Goal: Task Accomplishment & Management: Manage account settings

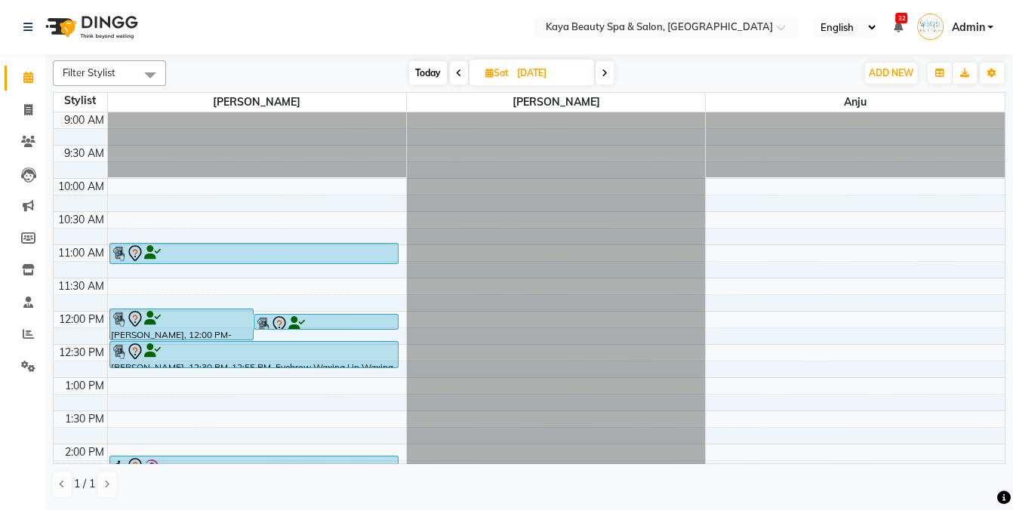
click at [423, 72] on span "Today" at bounding box center [428, 72] width 38 height 23
type input "[DATE]"
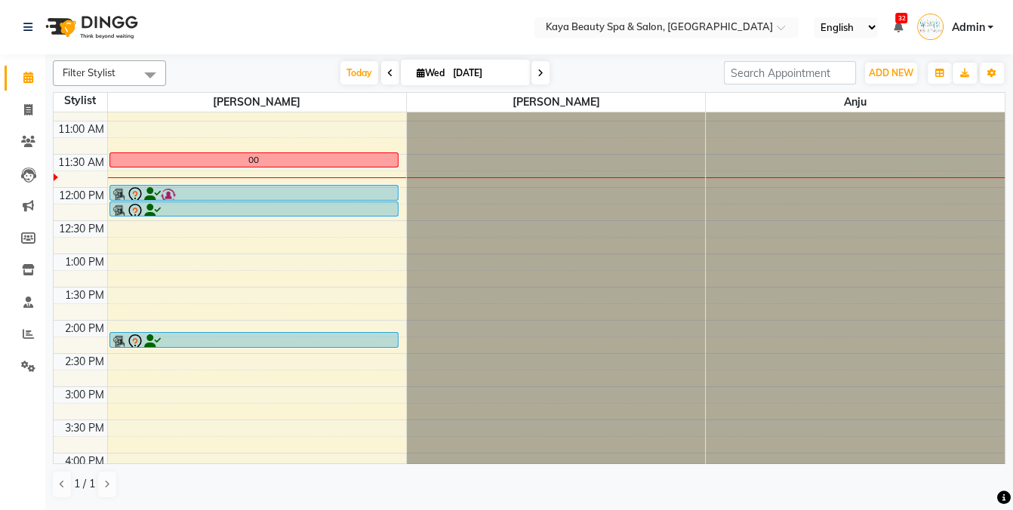
scroll to position [117, 0]
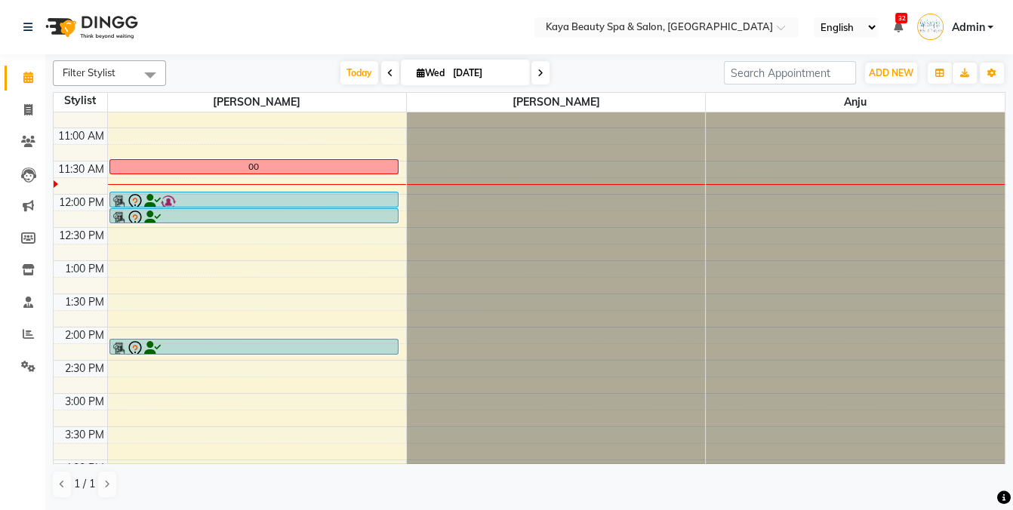
click at [240, 161] on div "00" at bounding box center [254, 167] width 288 height 14
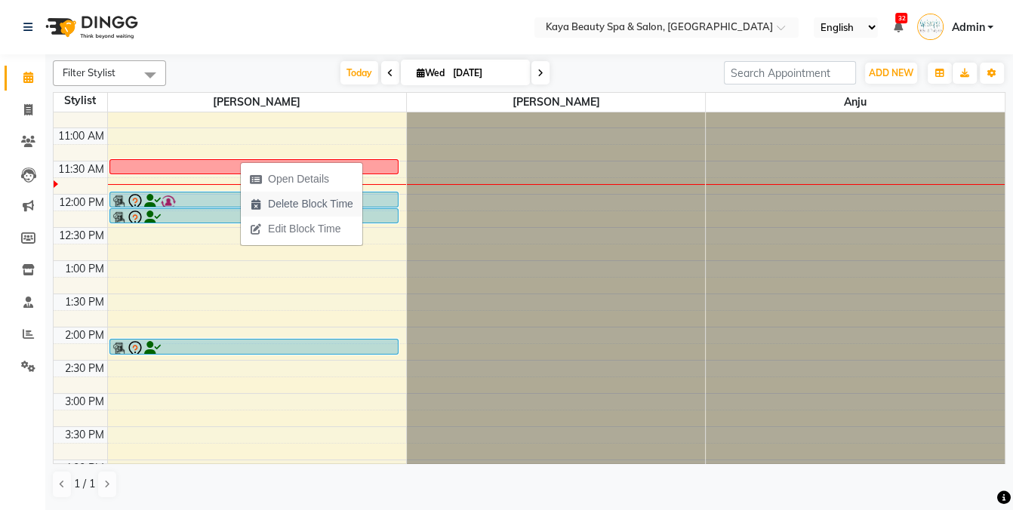
click at [276, 202] on span "Delete Block Time" at bounding box center [310, 204] width 85 height 16
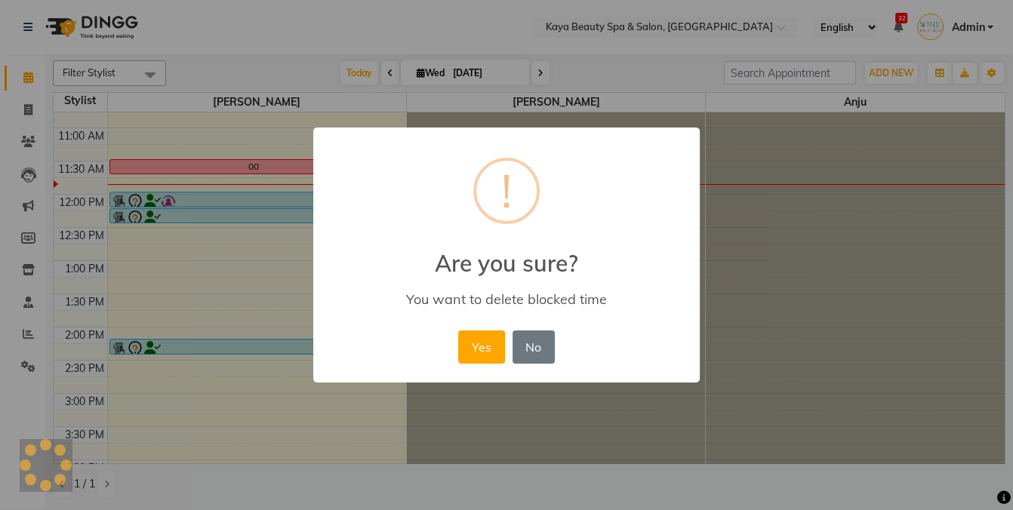
click at [490, 352] on button "Yes" at bounding box center [481, 347] width 46 height 33
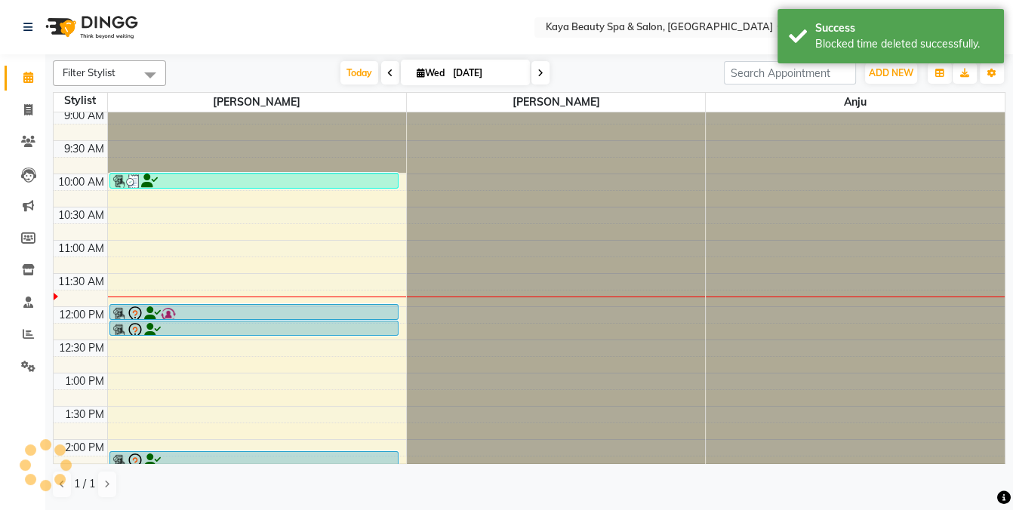
scroll to position [0, 0]
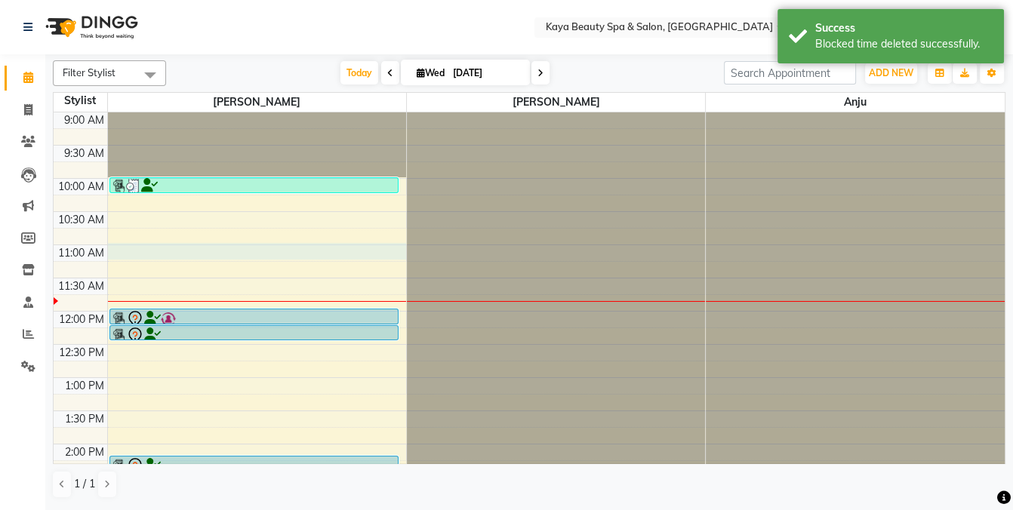
click at [177, 248] on div "9:00 AM 9:30 AM 10:00 AM 10:30 AM 11:00 AM 11:30 AM 12:00 PM 12:30 PM 1:00 PM 1…" at bounding box center [529, 443] width 951 height 663
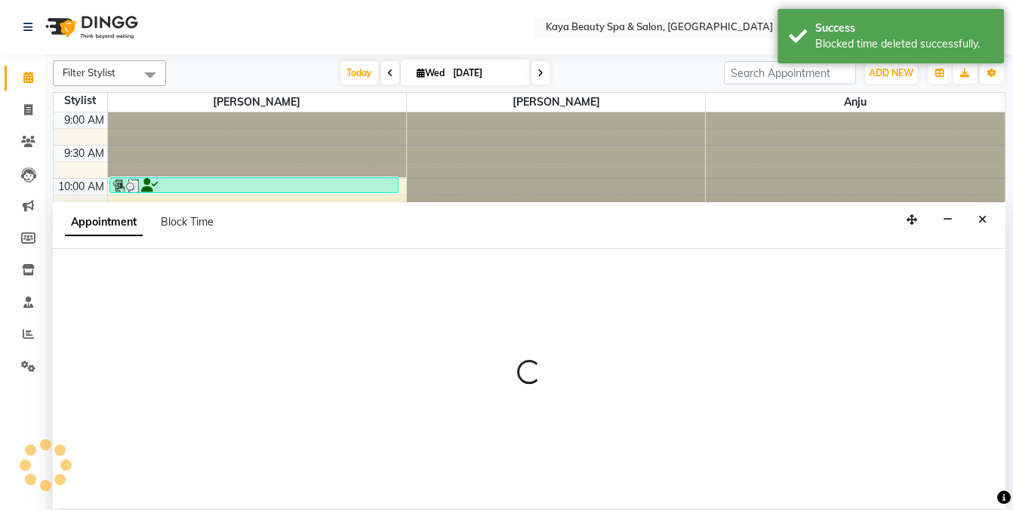
select select "19099"
select select "660"
select select "tentative"
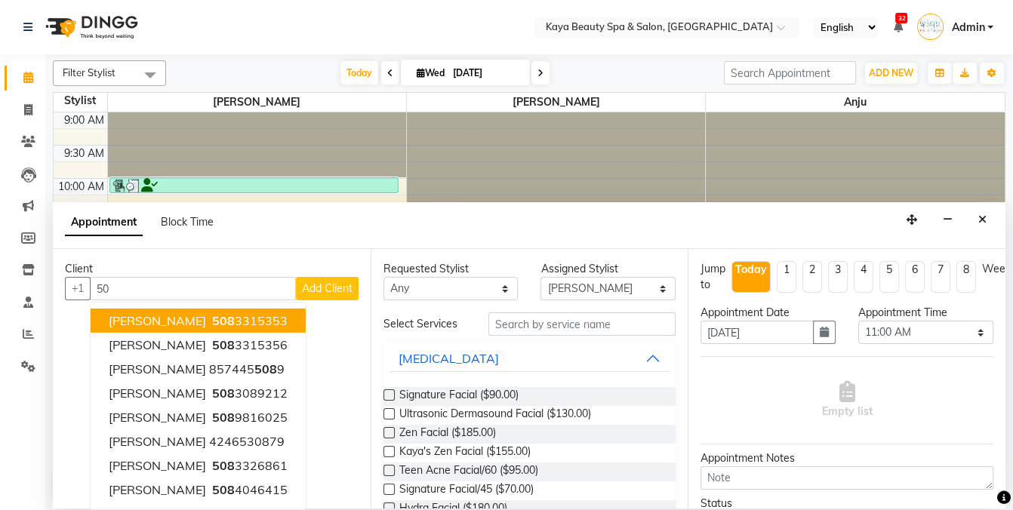
type input "5"
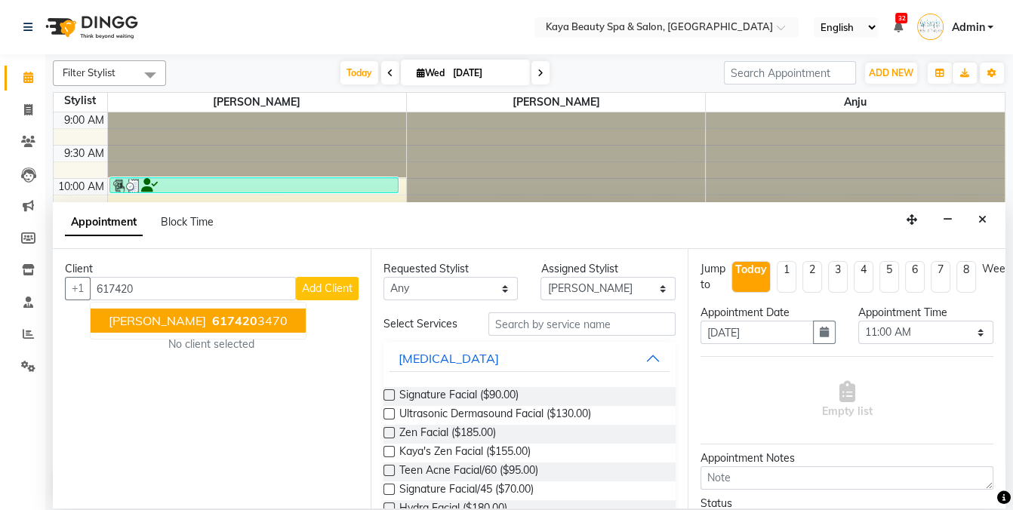
click at [212, 322] on span "617420" at bounding box center [234, 320] width 45 height 15
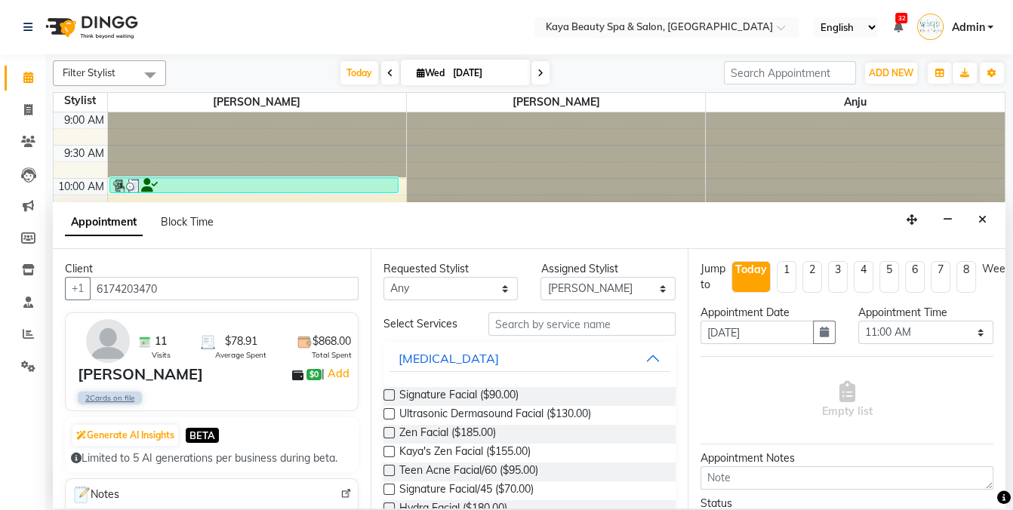
type input "6174203470"
drag, startPoint x: 545, startPoint y: 338, endPoint x: 532, endPoint y: 321, distance: 21.6
click at [532, 322] on input "text" at bounding box center [581, 323] width 187 height 23
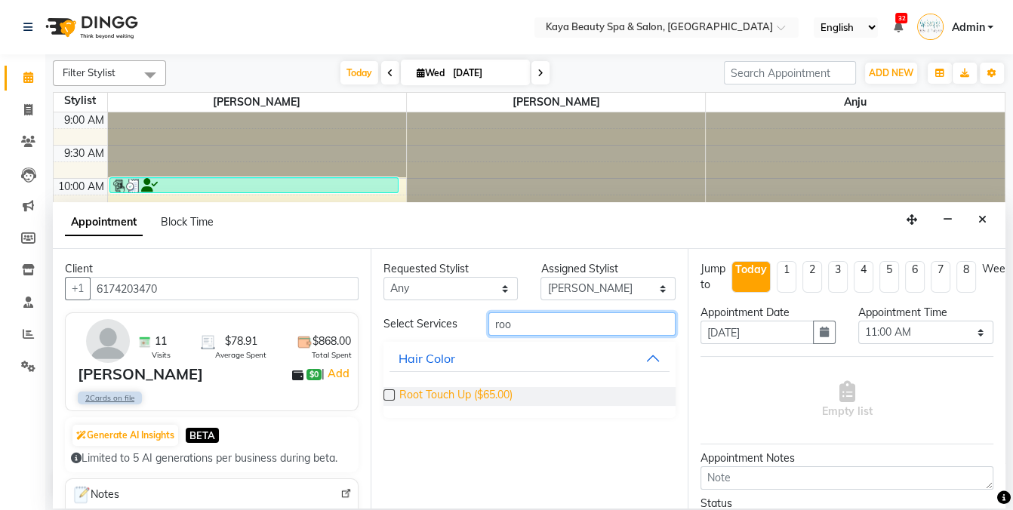
type input "roo"
click at [463, 400] on span "Root Touch Up ($65.00)" at bounding box center [455, 396] width 113 height 19
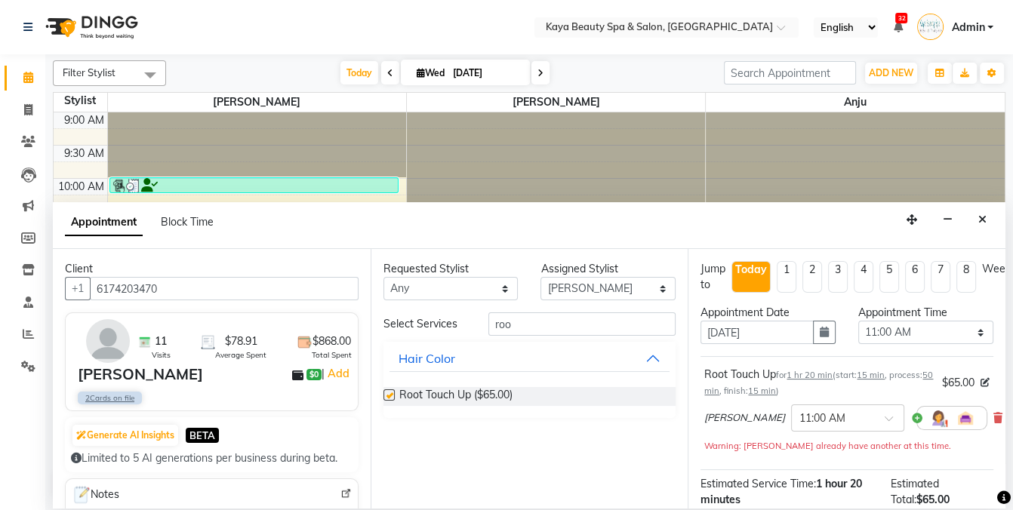
checkbox input "false"
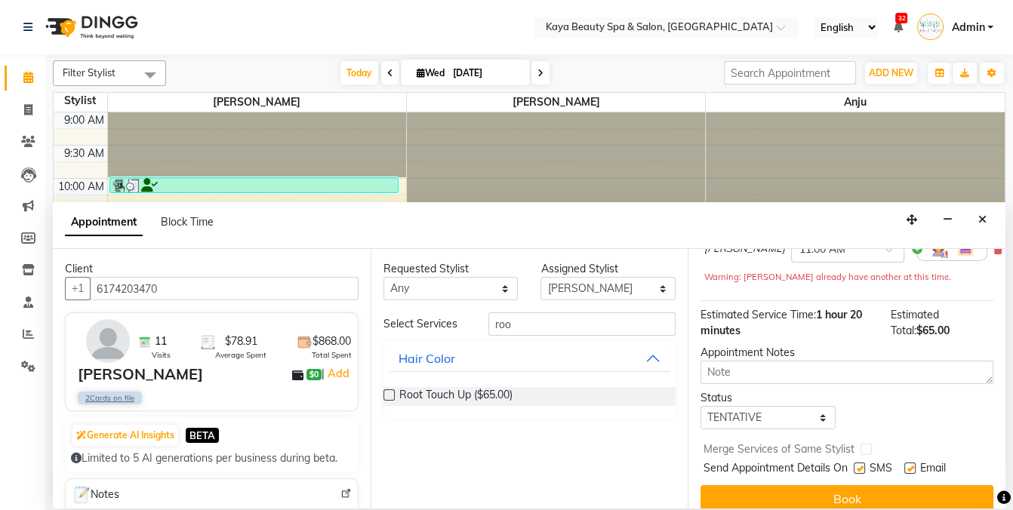
scroll to position [184, 0]
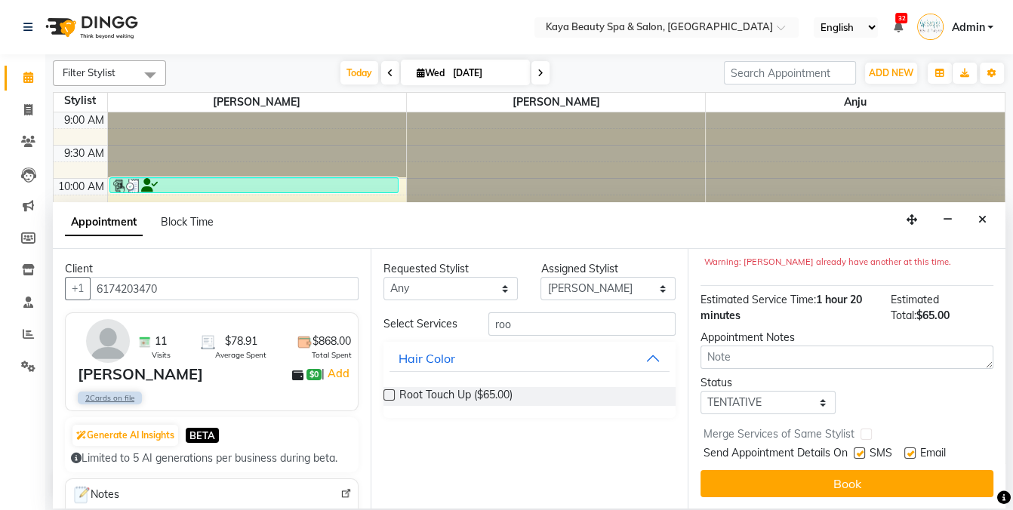
click at [860, 454] on label at bounding box center [859, 453] width 11 height 11
click at [860, 454] on input "checkbox" at bounding box center [859, 455] width 10 height 10
checkbox input "false"
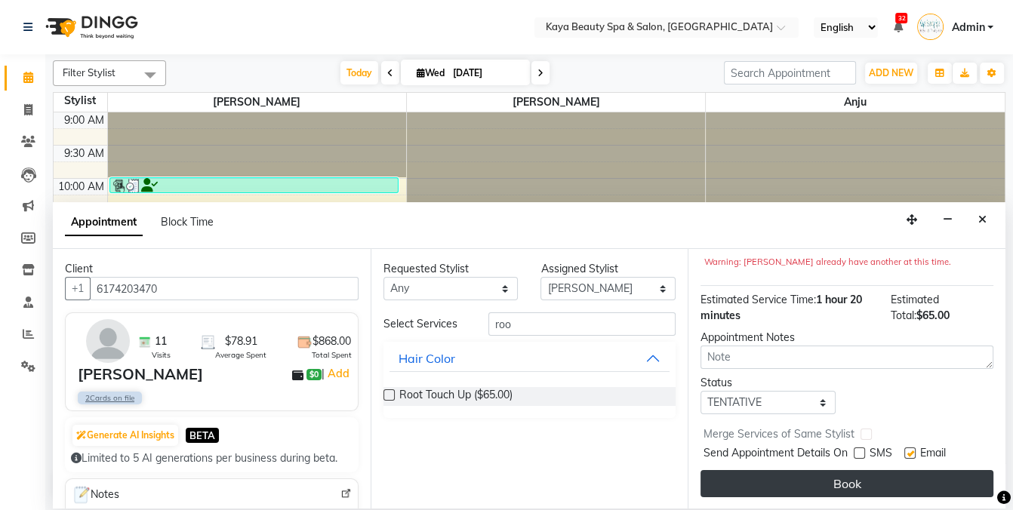
click at [863, 482] on button "Book" at bounding box center [846, 483] width 293 height 27
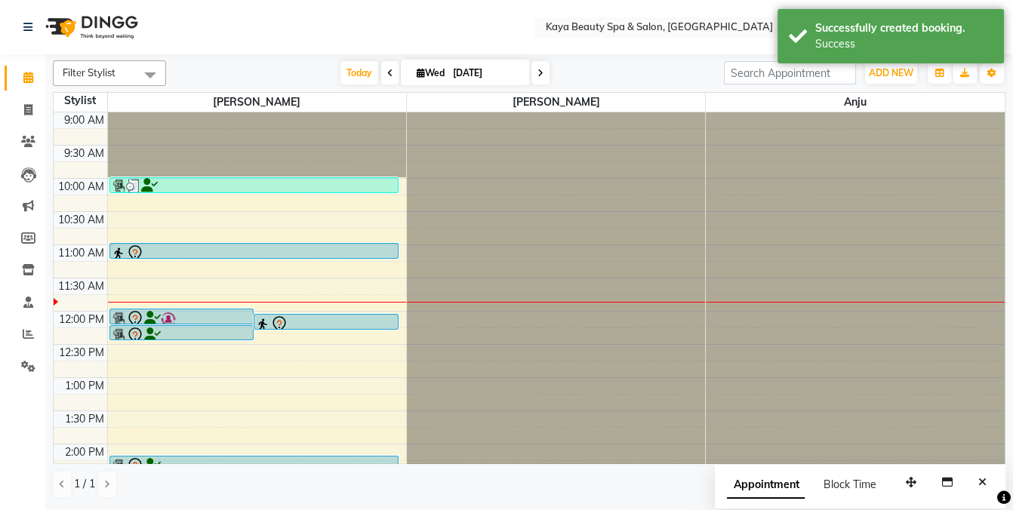
click at [210, 251] on div at bounding box center [254, 254] width 286 height 18
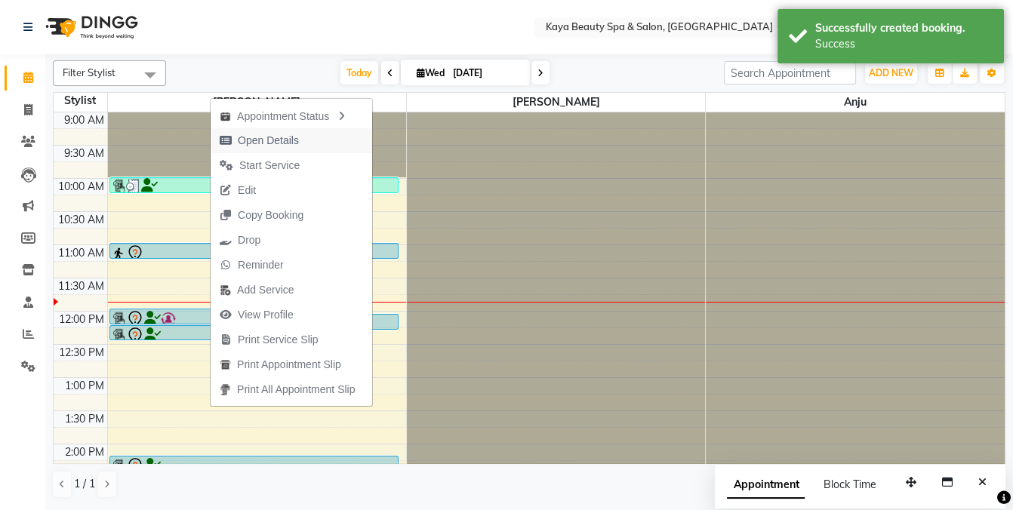
click at [257, 138] on span "Open Details" at bounding box center [268, 141] width 61 height 16
select select "7"
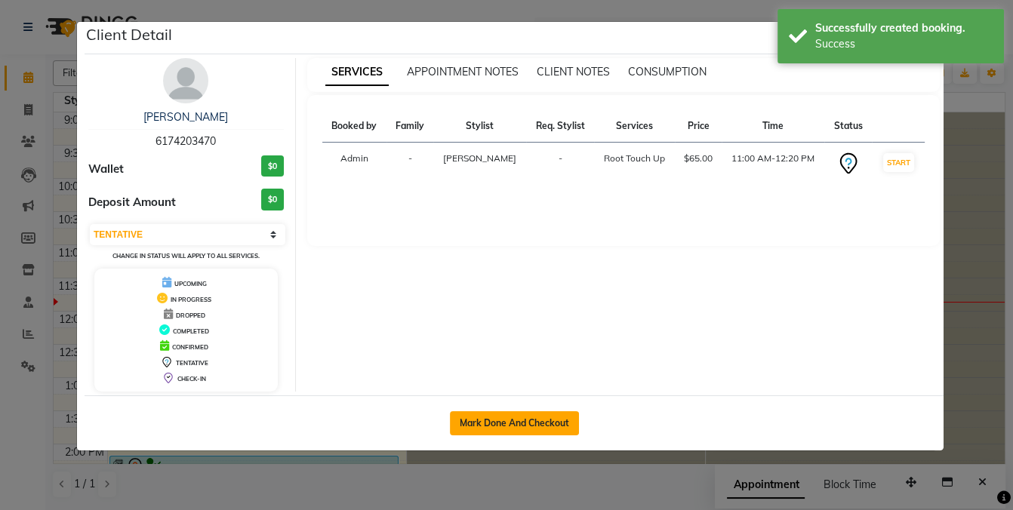
click at [498, 417] on button "Mark Done And Checkout" at bounding box center [514, 423] width 129 height 24
select select "service"
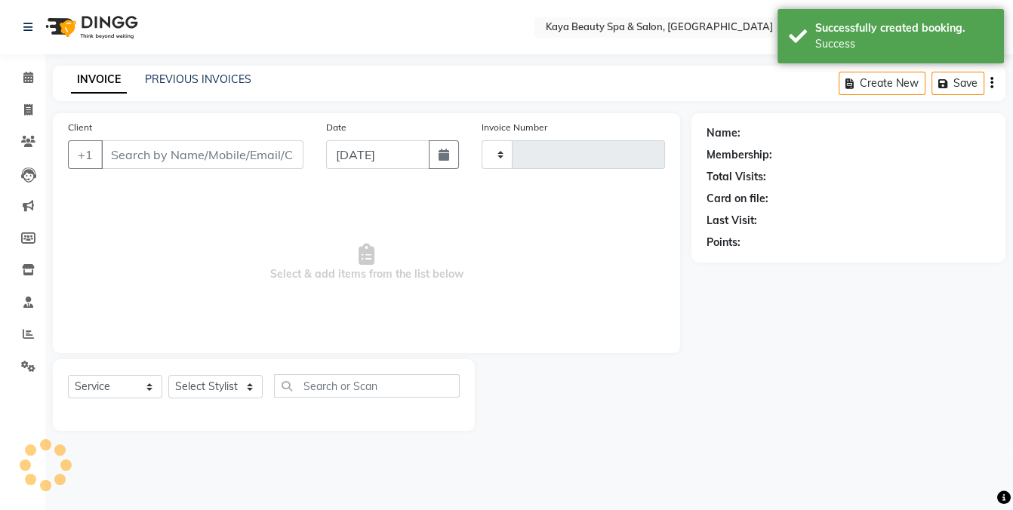
type input "1121"
select select "3896"
select select "19099"
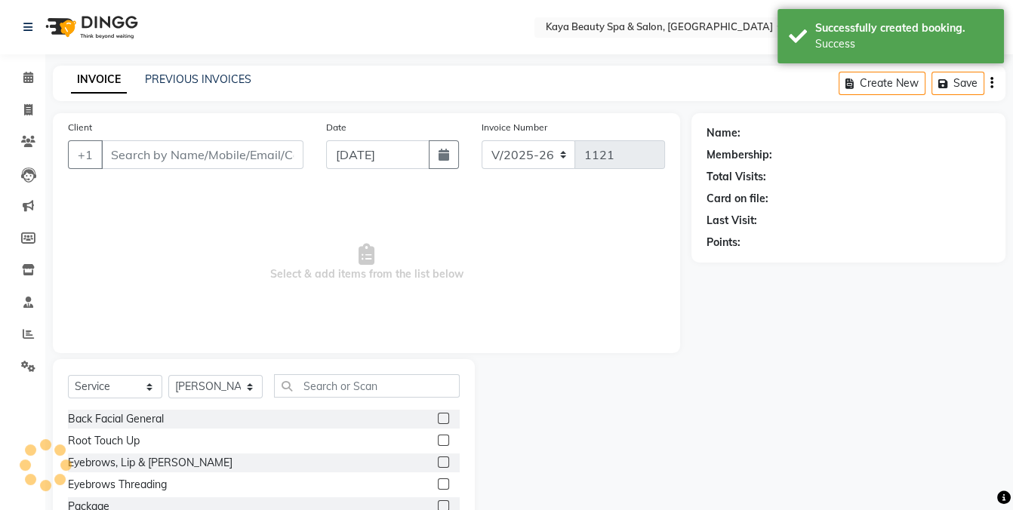
type input "6174203470"
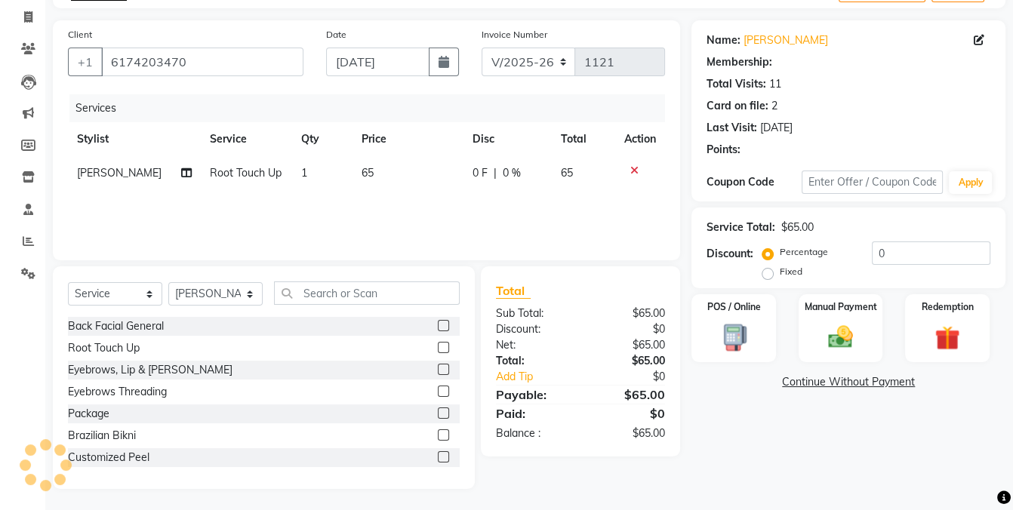
scroll to position [94, 0]
click at [732, 318] on div "Name: [PERSON_NAME] Membership: Total Visits: 11 Card on file: 2 Last Visit: [D…" at bounding box center [853, 254] width 325 height 469
select select "1: Object"
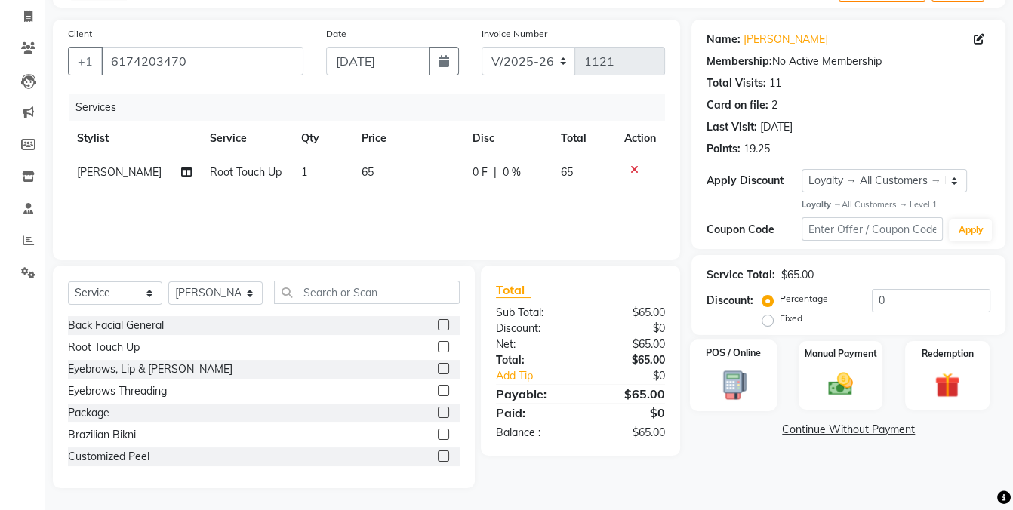
click at [747, 371] on img at bounding box center [734, 385] width 42 height 31
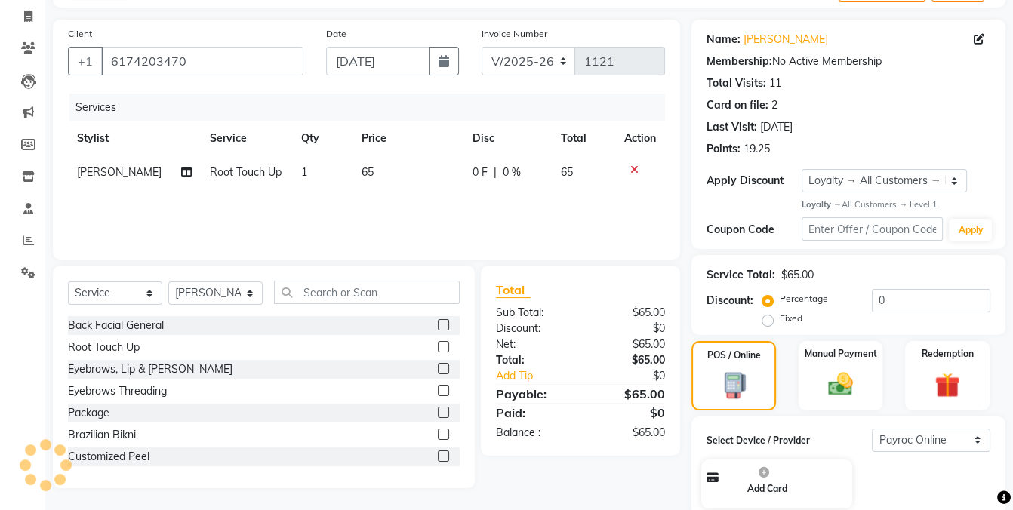
scroll to position [216, 0]
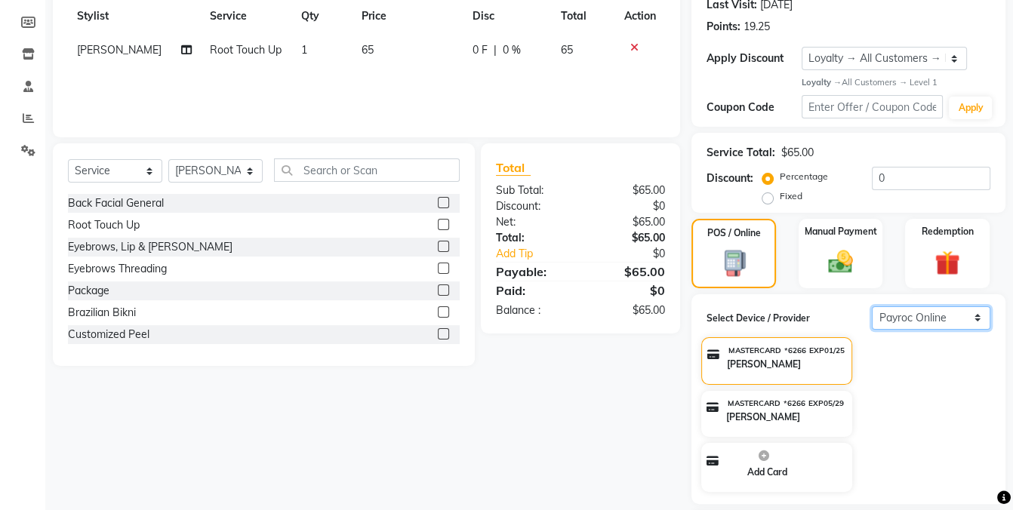
click at [928, 315] on select "Select Payroc Online Clover Mini New" at bounding box center [931, 317] width 119 height 23
select select "38"
click at [872, 330] on select "Select Payroc Online Clover Mini New" at bounding box center [931, 317] width 119 height 23
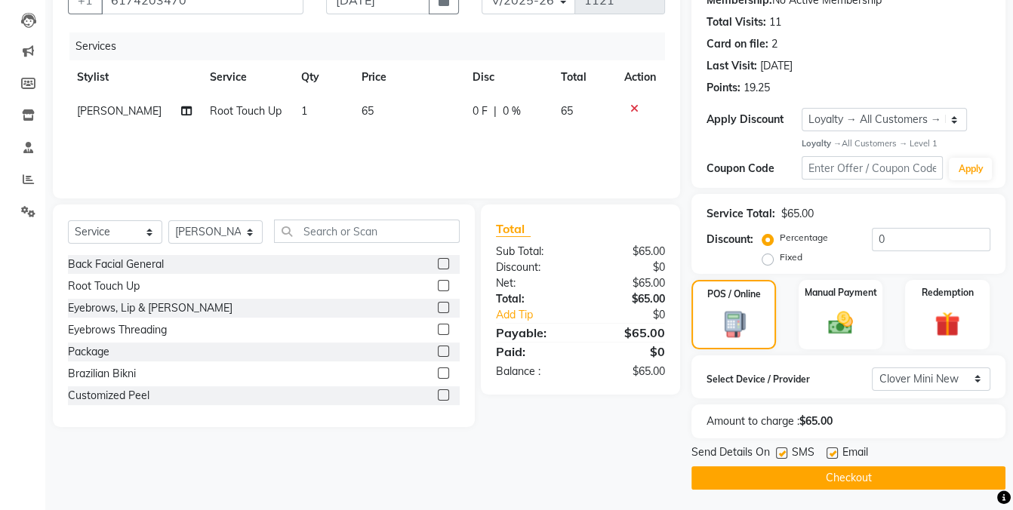
click at [781, 451] on label at bounding box center [781, 453] width 11 height 11
click at [781, 451] on input "checkbox" at bounding box center [781, 454] width 10 height 10
checkbox input "false"
click at [804, 475] on button "Checkout" at bounding box center [848, 477] width 314 height 23
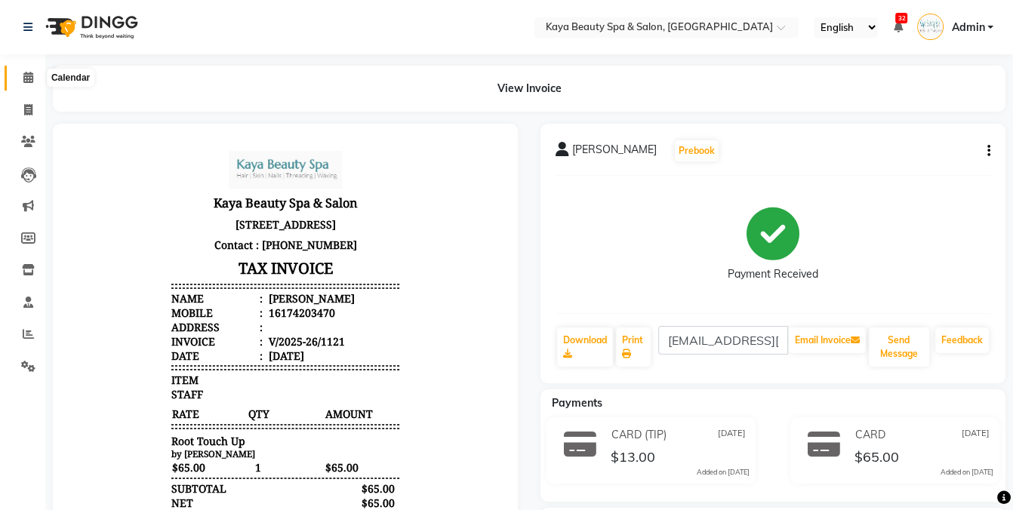
click at [23, 76] on icon at bounding box center [28, 77] width 10 height 11
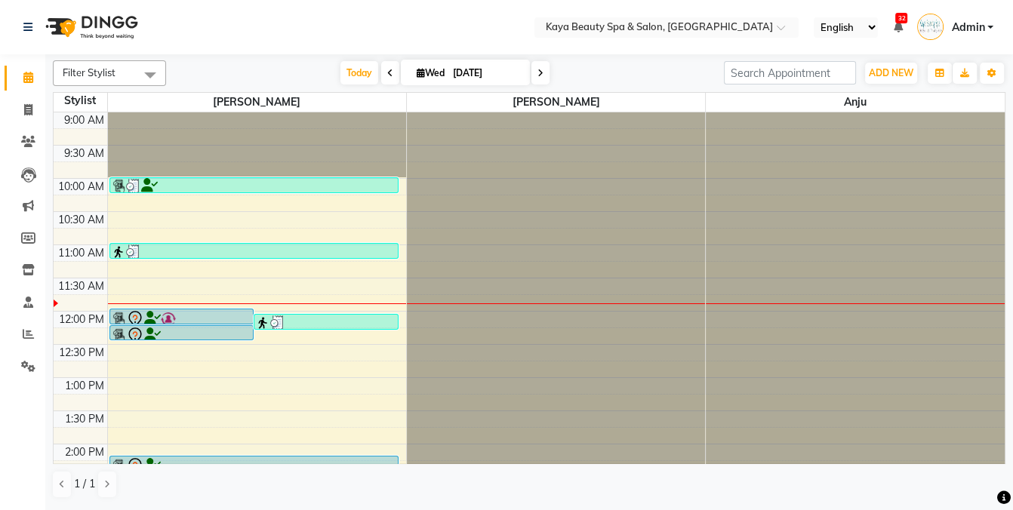
click at [181, 315] on div at bounding box center [182, 319] width 142 height 18
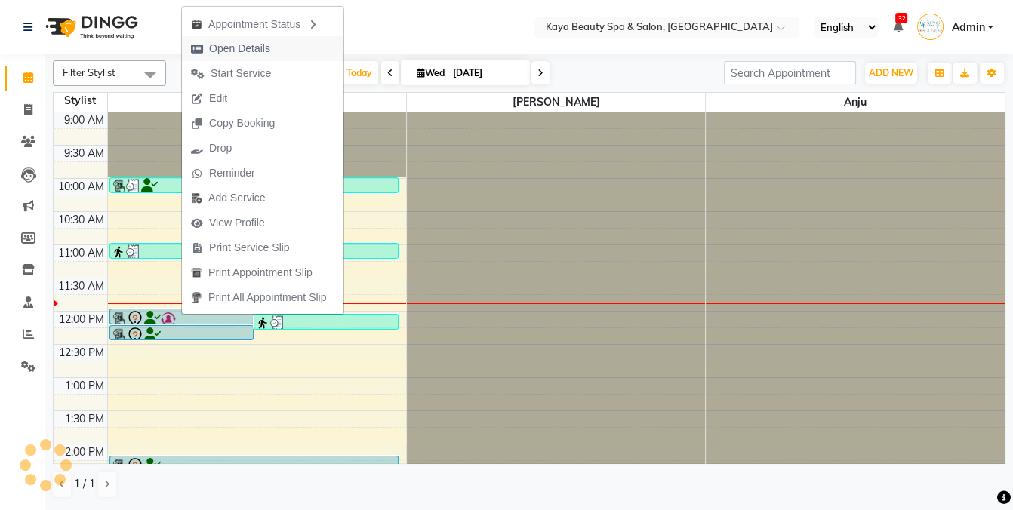
click at [237, 43] on span "Open Details" at bounding box center [239, 49] width 61 height 16
select select "7"
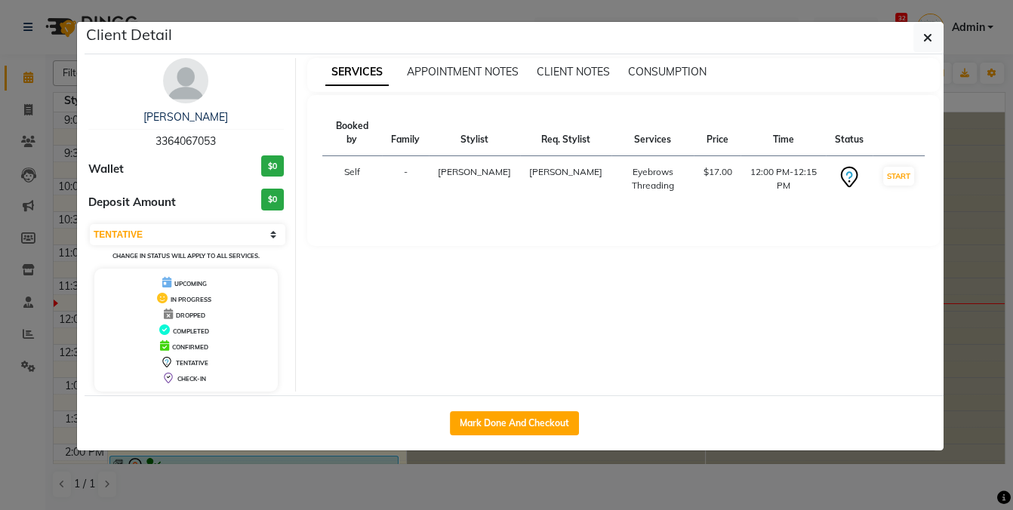
click at [968, 253] on ngb-modal-window "Client Detail [PERSON_NAME] 3364067053 Wallet $0 Deposit Amount $0 Select IN SE…" at bounding box center [506, 255] width 1013 height 510
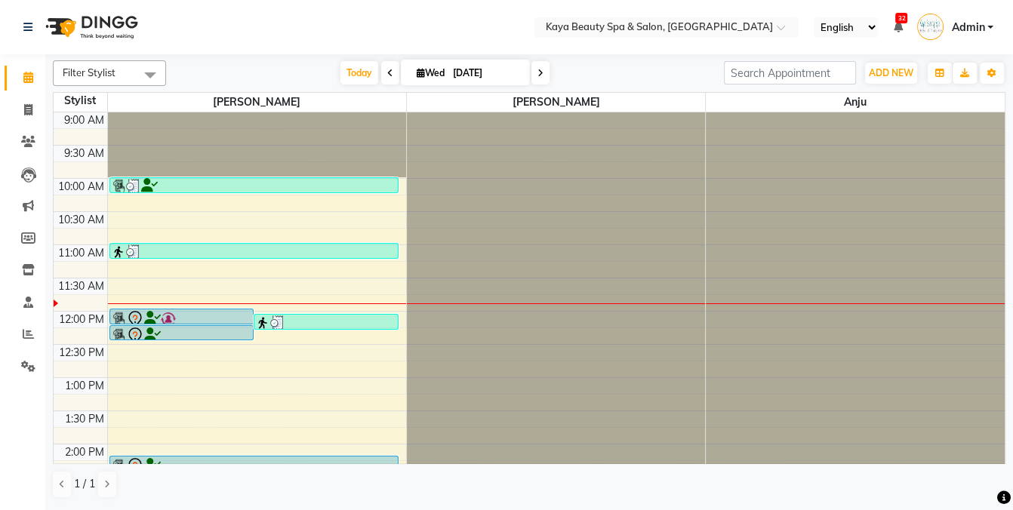
click at [158, 337] on div at bounding box center [181, 340] width 143 height 6
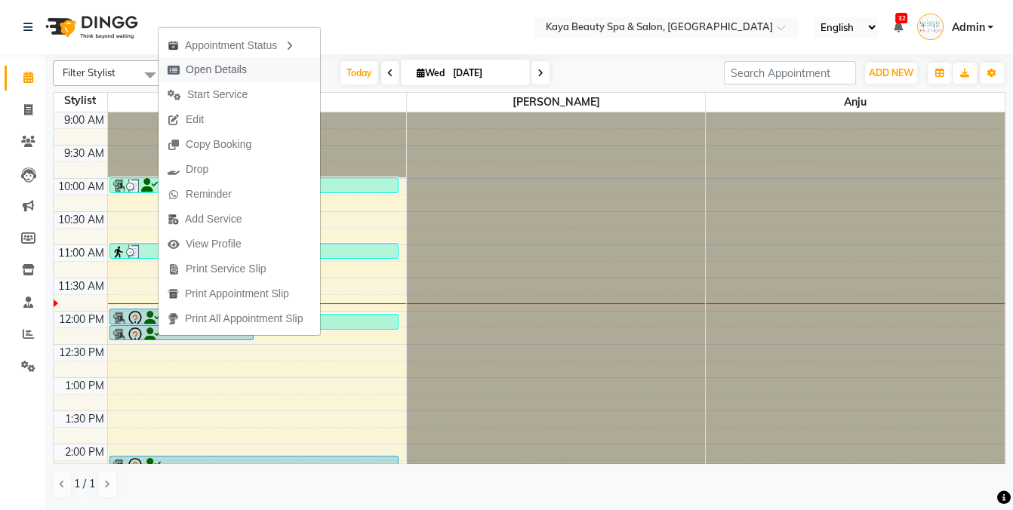
click at [208, 69] on span "Open Details" at bounding box center [216, 70] width 61 height 16
select select "7"
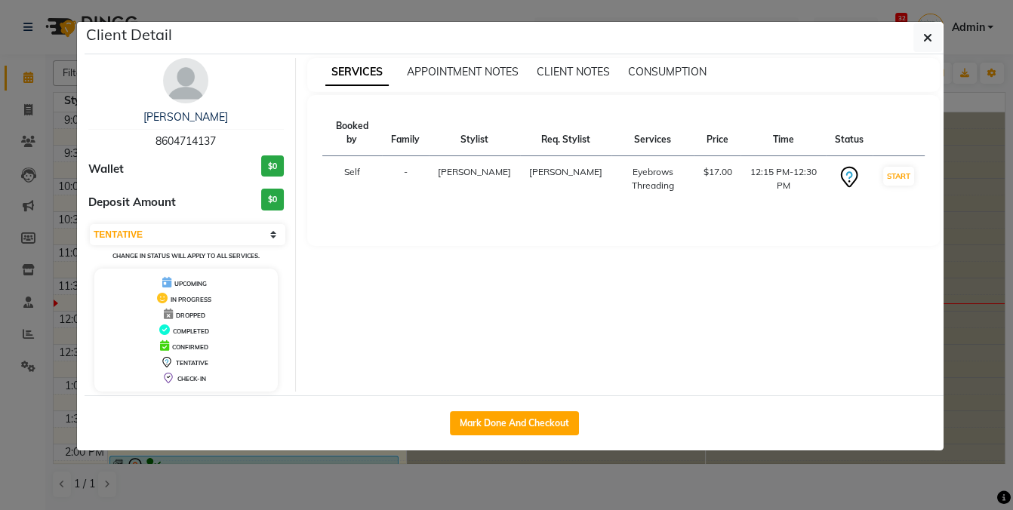
click at [996, 414] on ngb-modal-window "Client Detail [PERSON_NAME] 8604714137 Wallet $0 Deposit Amount $0 Select IN SE…" at bounding box center [506, 255] width 1013 height 510
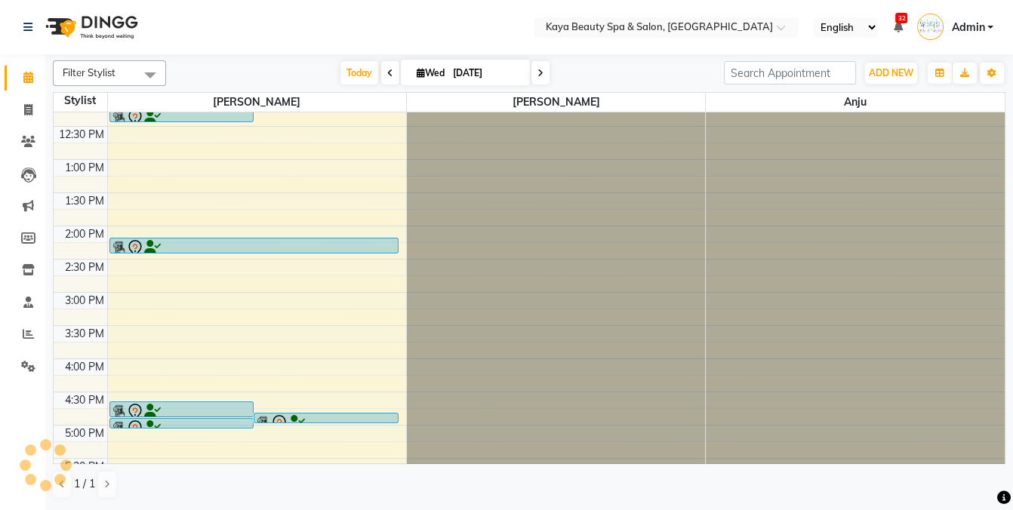
scroll to position [23, 0]
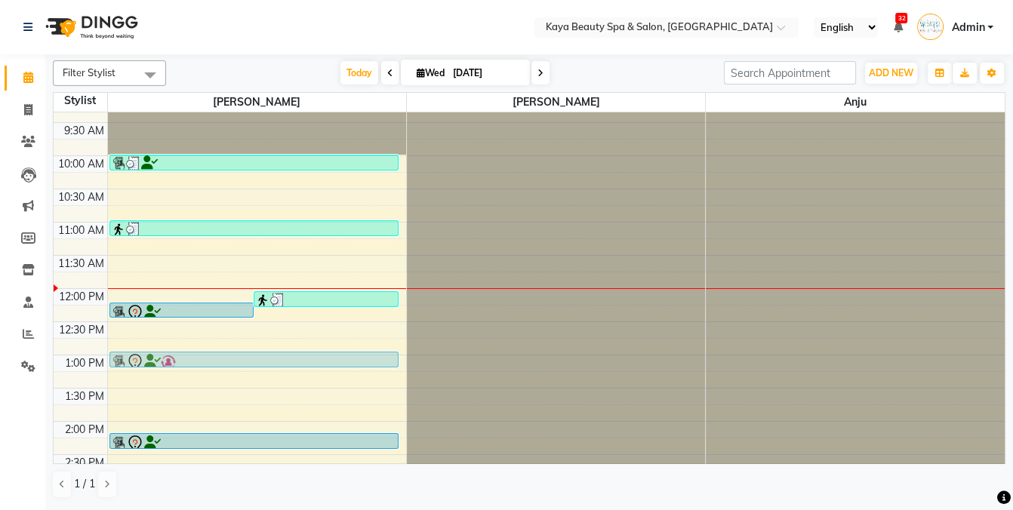
drag, startPoint x: 170, startPoint y: 291, endPoint x: 154, endPoint y: 352, distance: 63.2
click at [154, 352] on div "[PERSON_NAME], TK04, 12:00 PM-12:15 PM, Eyebrows Threading [PERSON_NAME], TK06,…" at bounding box center [257, 421] width 298 height 663
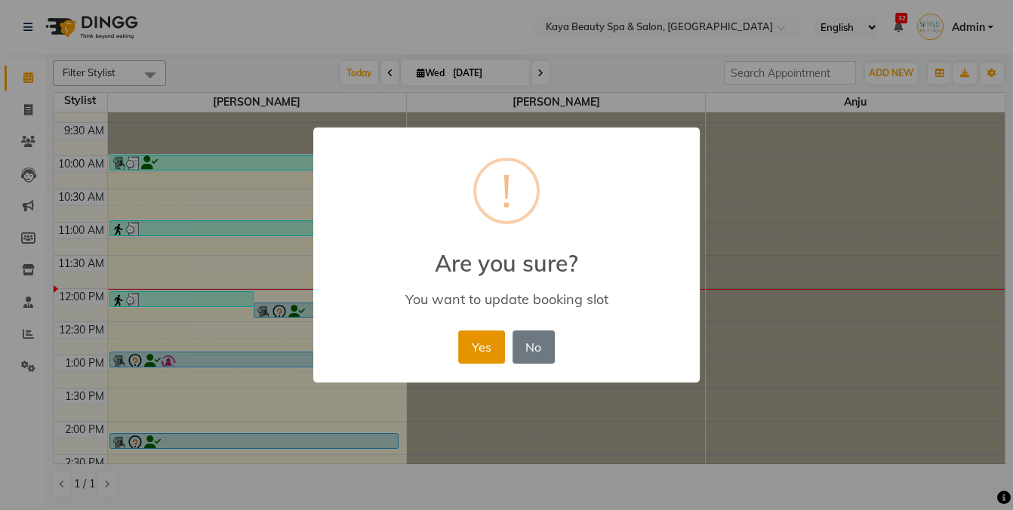
click at [482, 349] on button "Yes" at bounding box center [481, 347] width 46 height 33
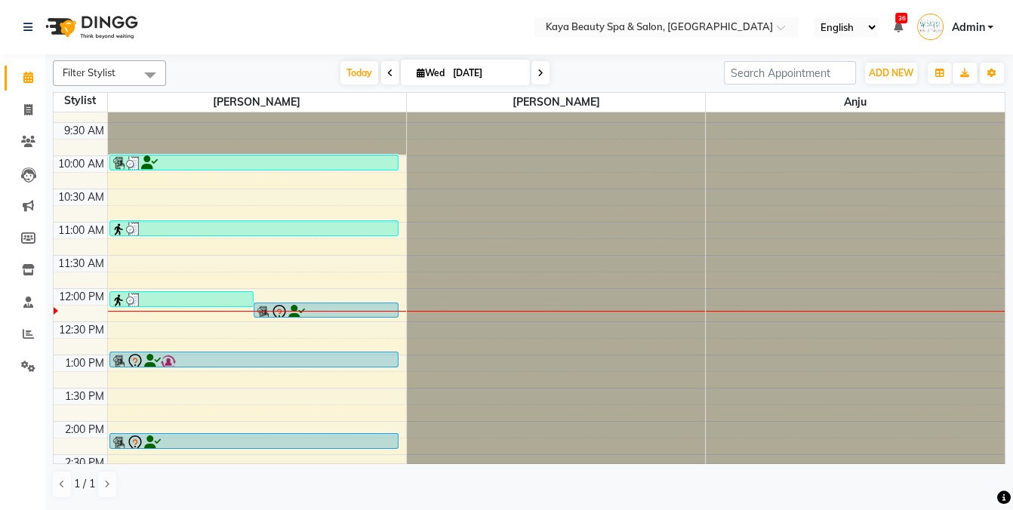
click at [266, 314] on div at bounding box center [325, 317] width 143 height 6
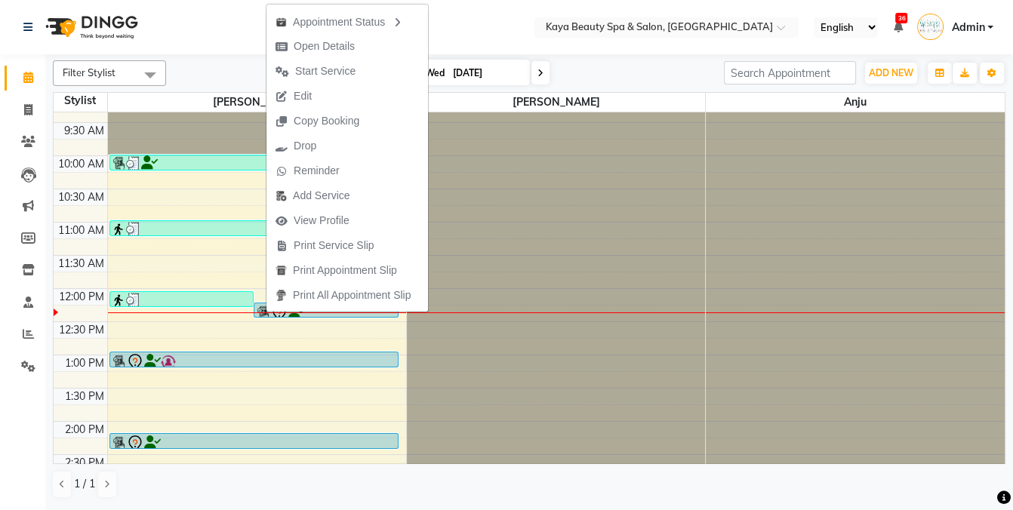
click at [472, 20] on nav "Select Location × Kaya Beauty Spa & Salon, Somerville English ENGLISH Español ا…" at bounding box center [506, 27] width 1013 height 54
